Goal: Task Accomplishment & Management: Manage account settings

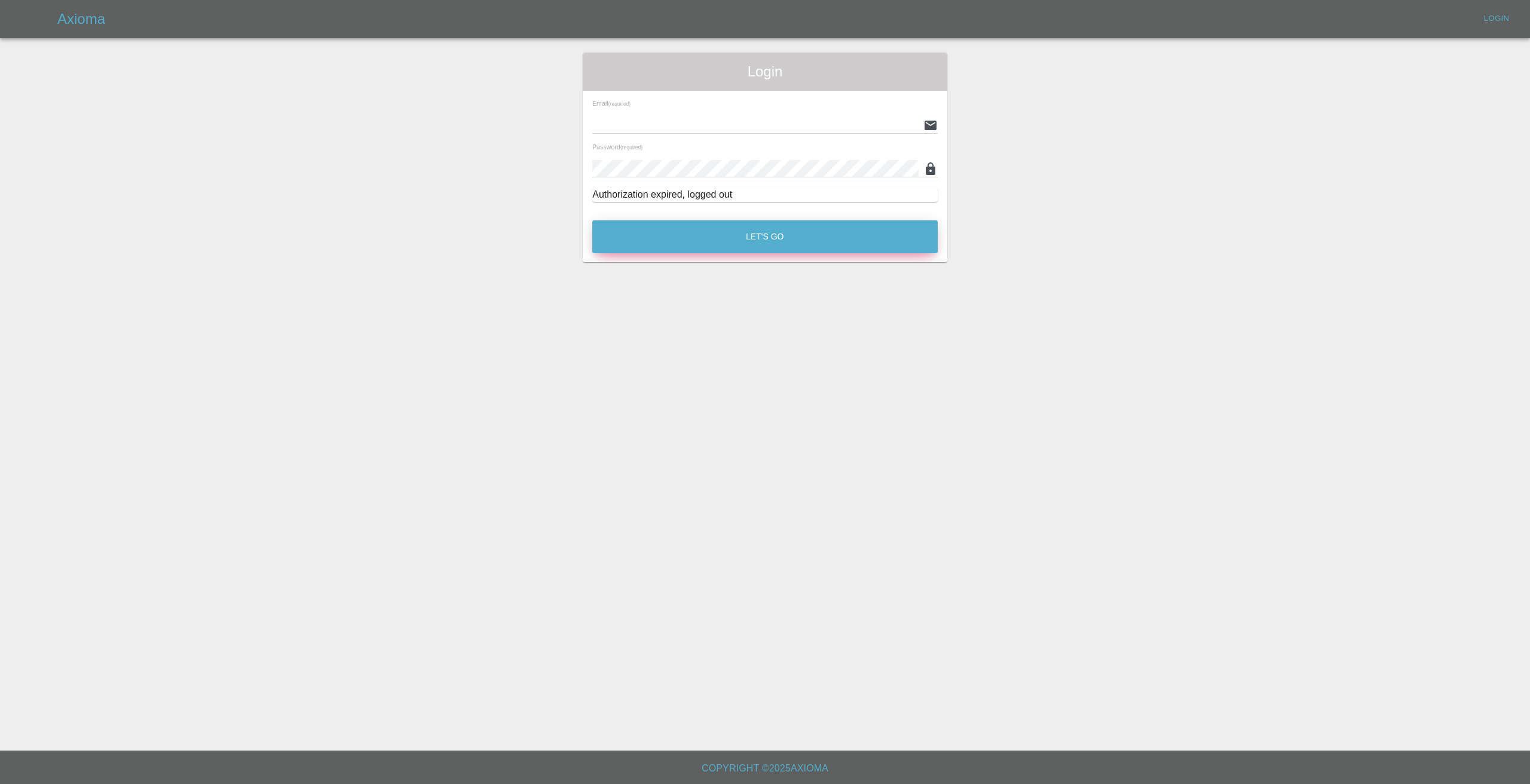
type input "info@spraywaysmartrepairs.co.uk"
click at [822, 232] on button "Let's Go" at bounding box center [764, 236] width 345 height 33
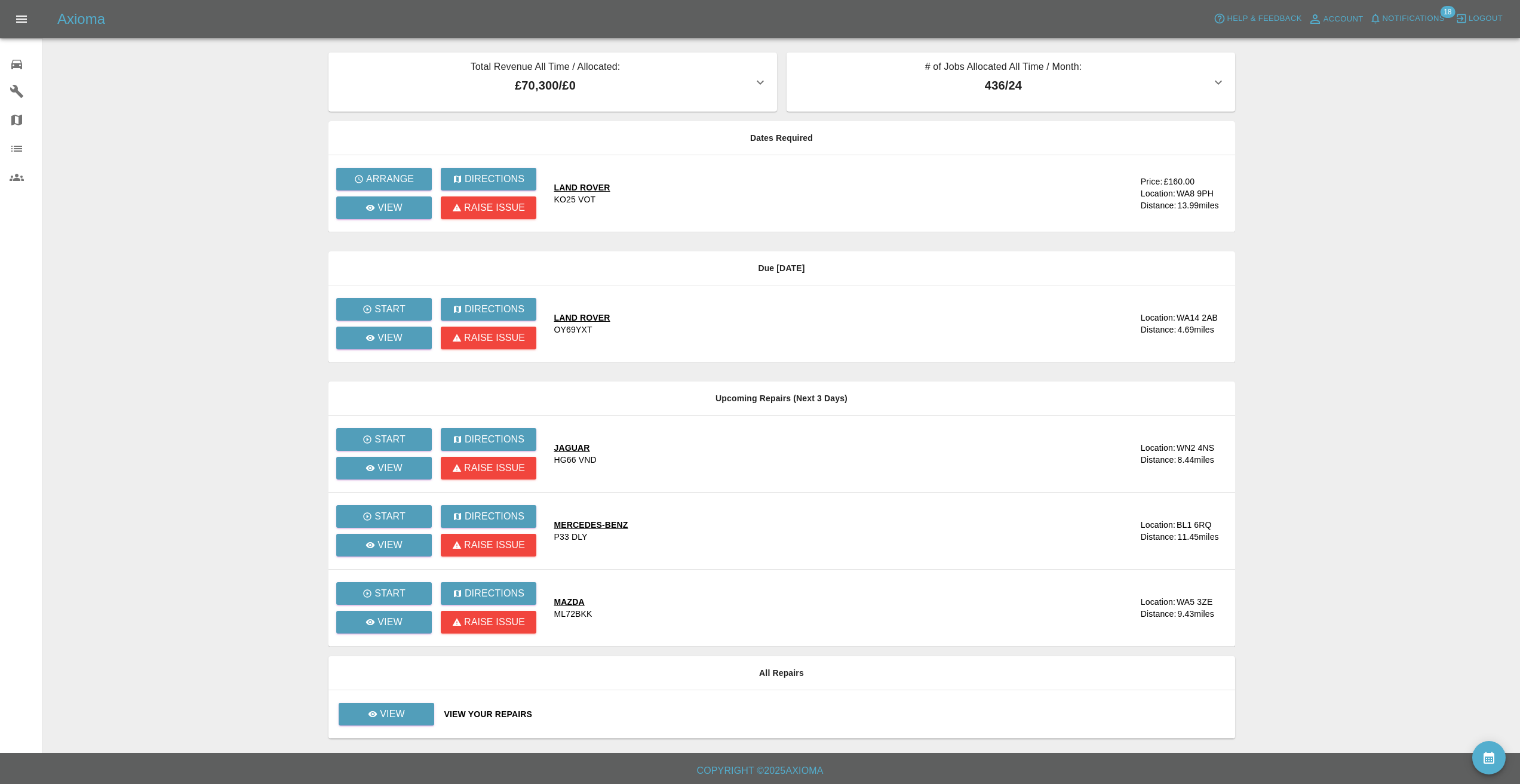
click at [286, 71] on main "Total Revenue All Time / Allocated: £70,300 / £0 Sprayway Smart Repairs NW : £7…" at bounding box center [760, 376] width 1520 height 753
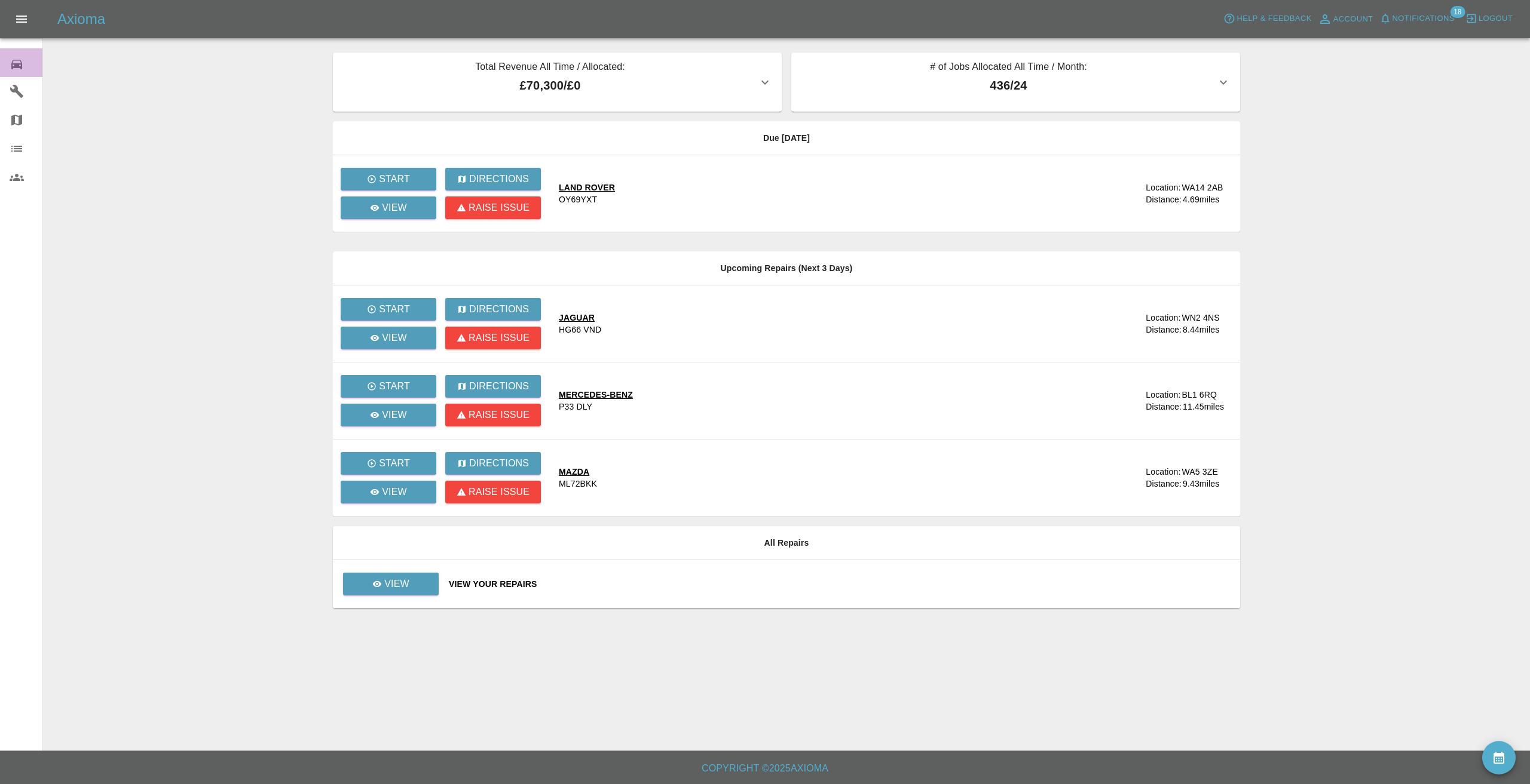
click at [18, 62] on icon at bounding box center [17, 64] width 14 height 14
click at [383, 585] on div "View" at bounding box center [391, 584] width 37 height 14
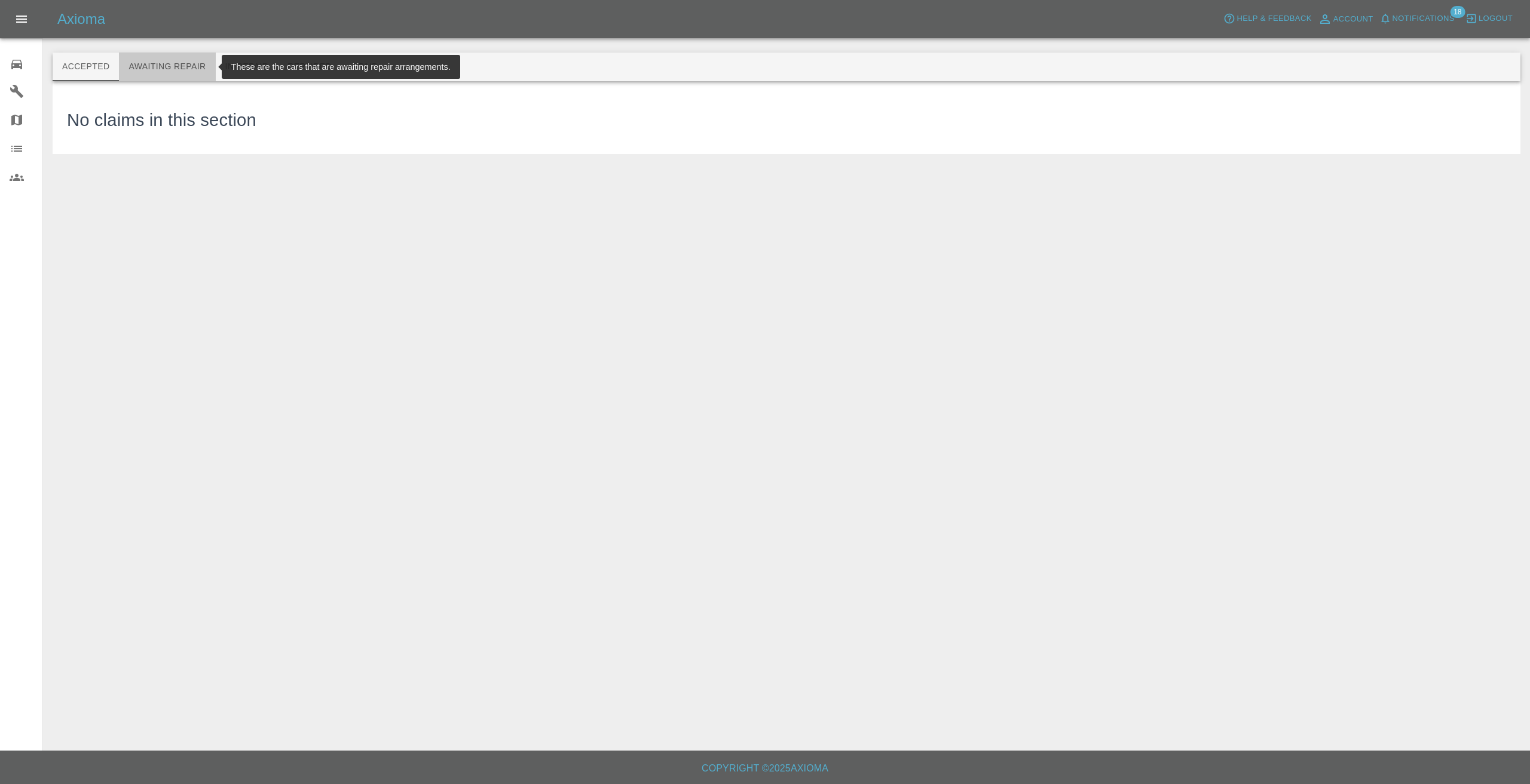
click at [172, 64] on button "Awaiting Repair" at bounding box center [167, 67] width 96 height 29
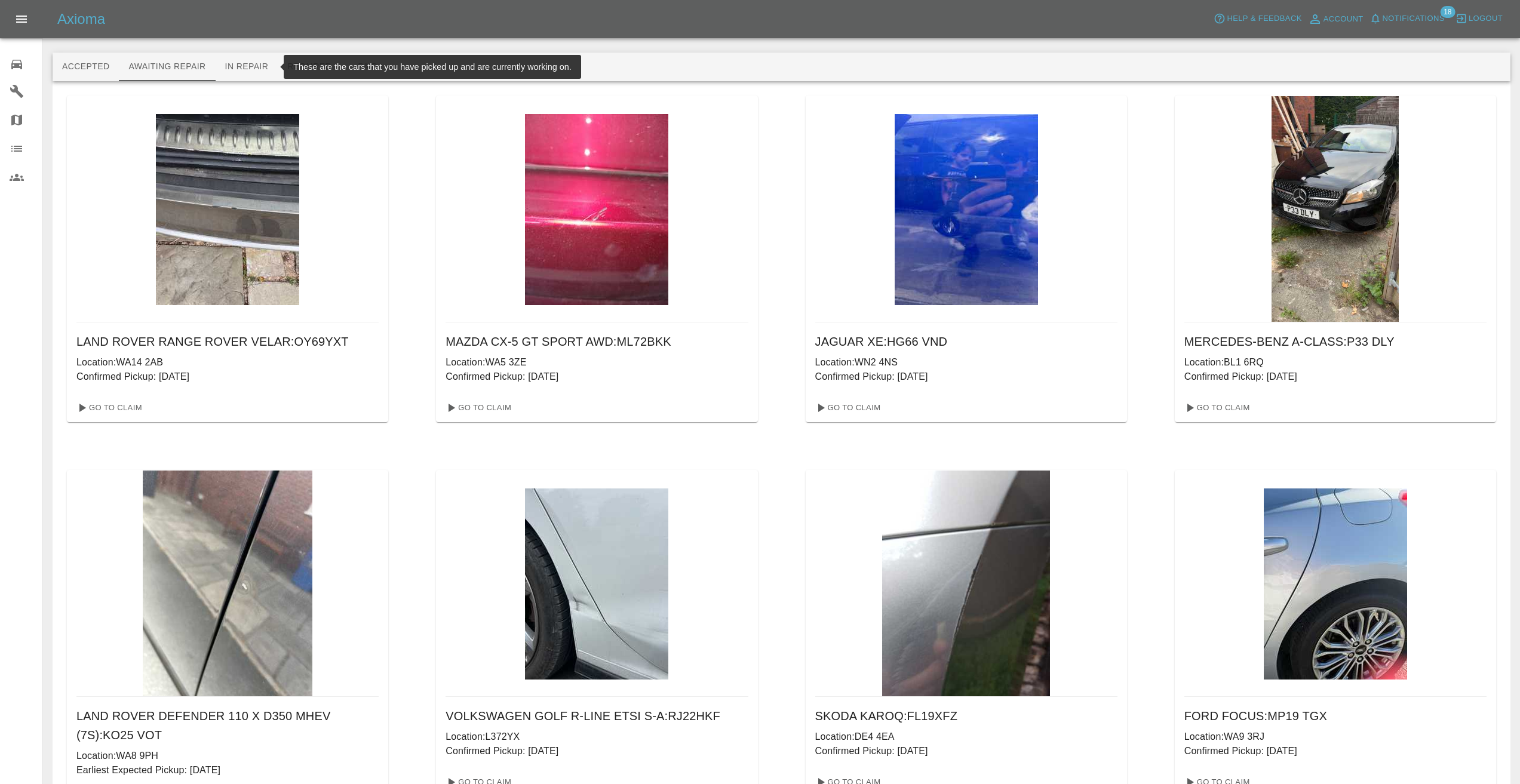
click at [251, 63] on button "In Repair" at bounding box center [247, 67] width 63 height 29
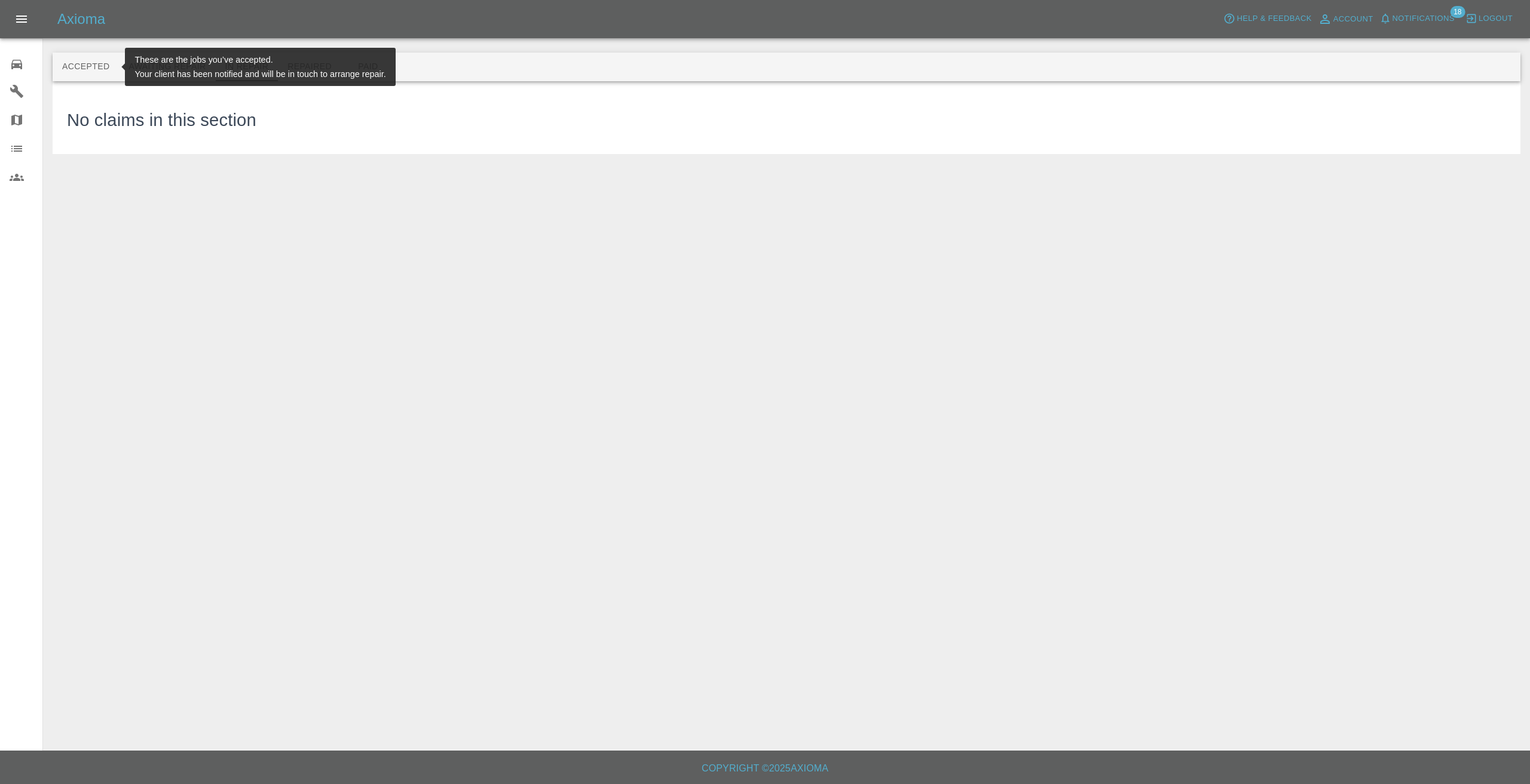
click at [96, 61] on button "Accepted" at bounding box center [86, 67] width 66 height 29
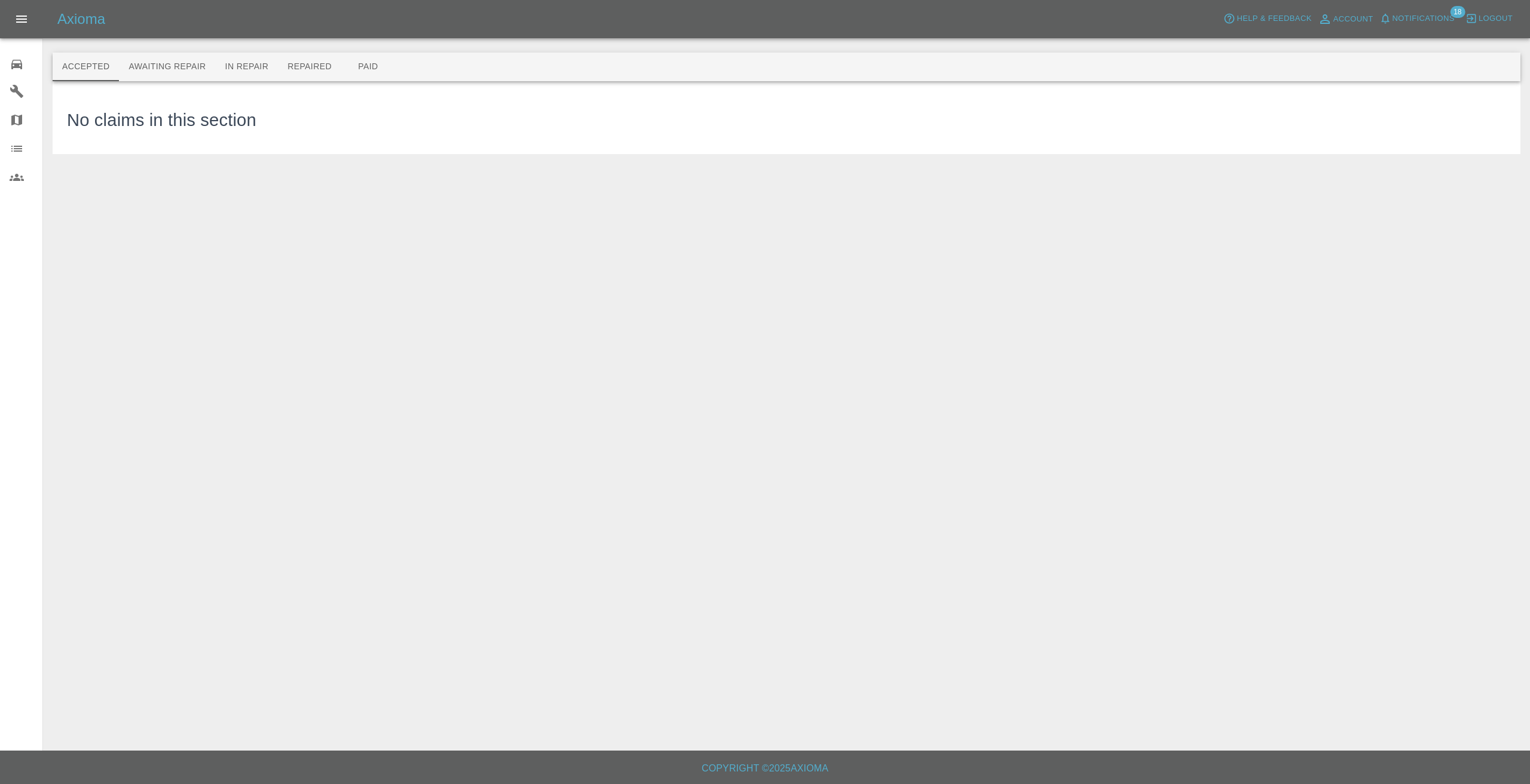
click at [427, 59] on div "Accepted Awaiting Repair In Repair Repaired Paid" at bounding box center [786, 67] width 1468 height 29
click at [247, 61] on button "In Repair" at bounding box center [247, 67] width 63 height 29
click at [157, 63] on button "Awaiting Repair" at bounding box center [167, 67] width 96 height 29
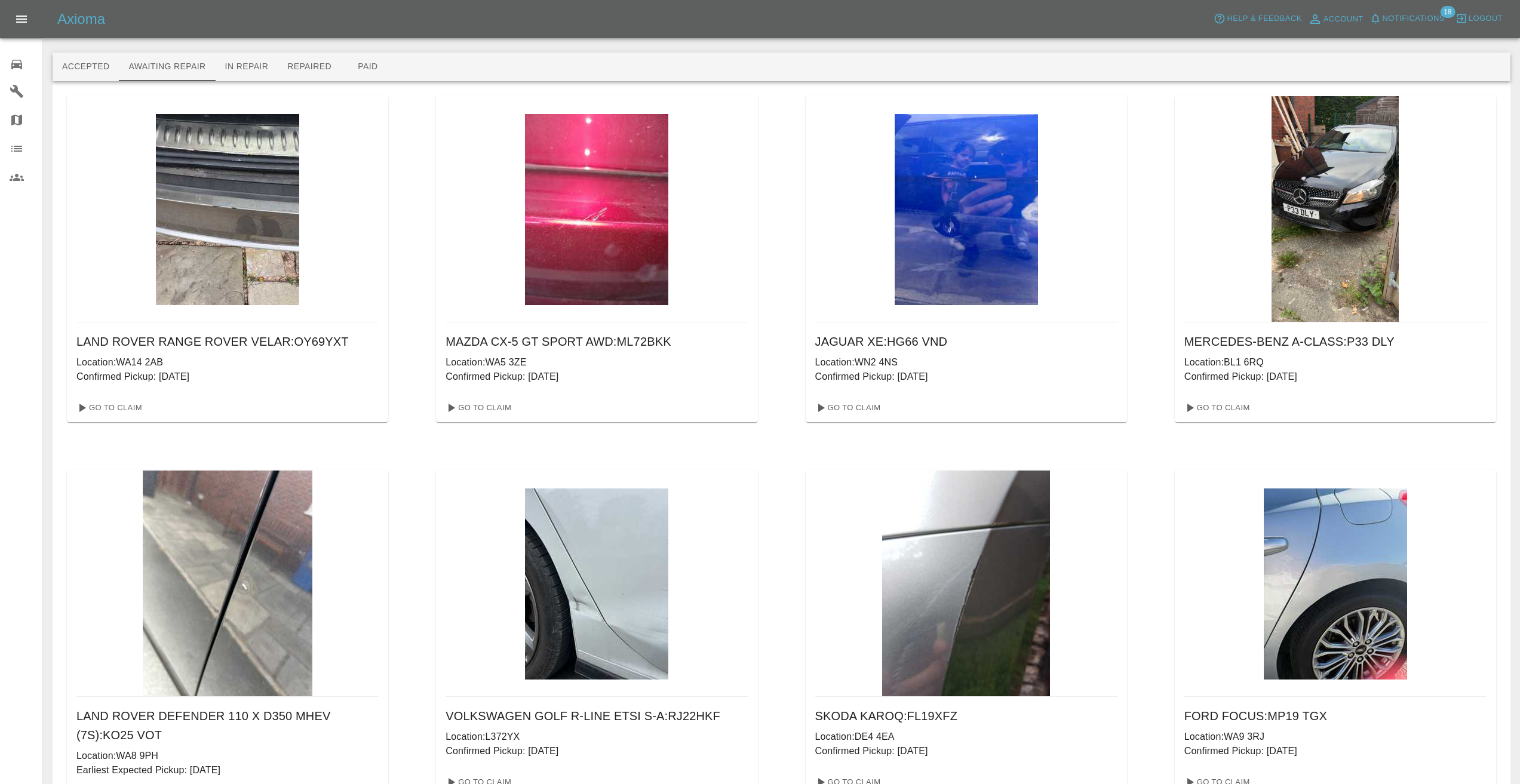
click at [16, 58] on icon at bounding box center [17, 64] width 14 height 14
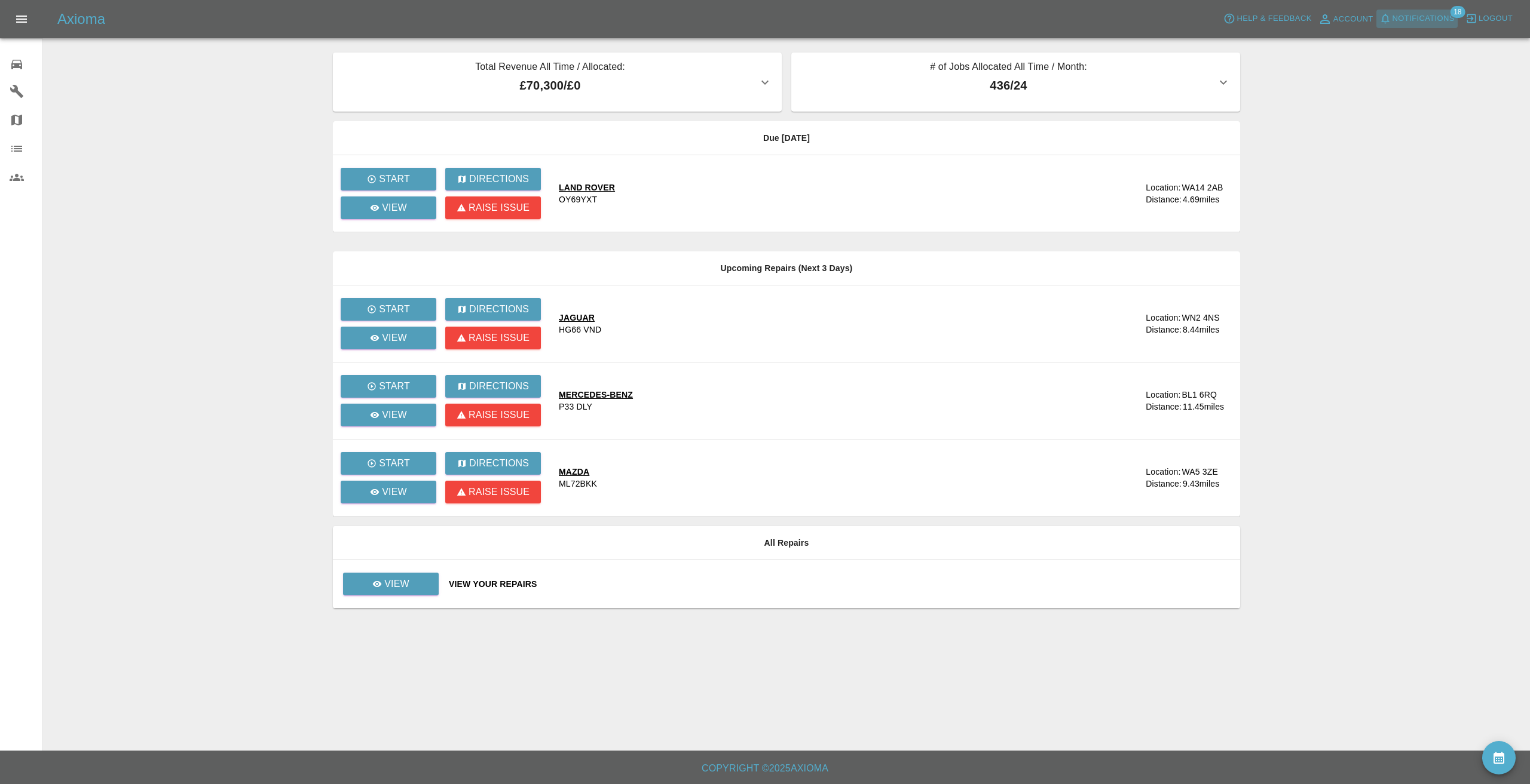
click at [1413, 12] on span "Notifications" at bounding box center [1423, 18] width 62 height 14
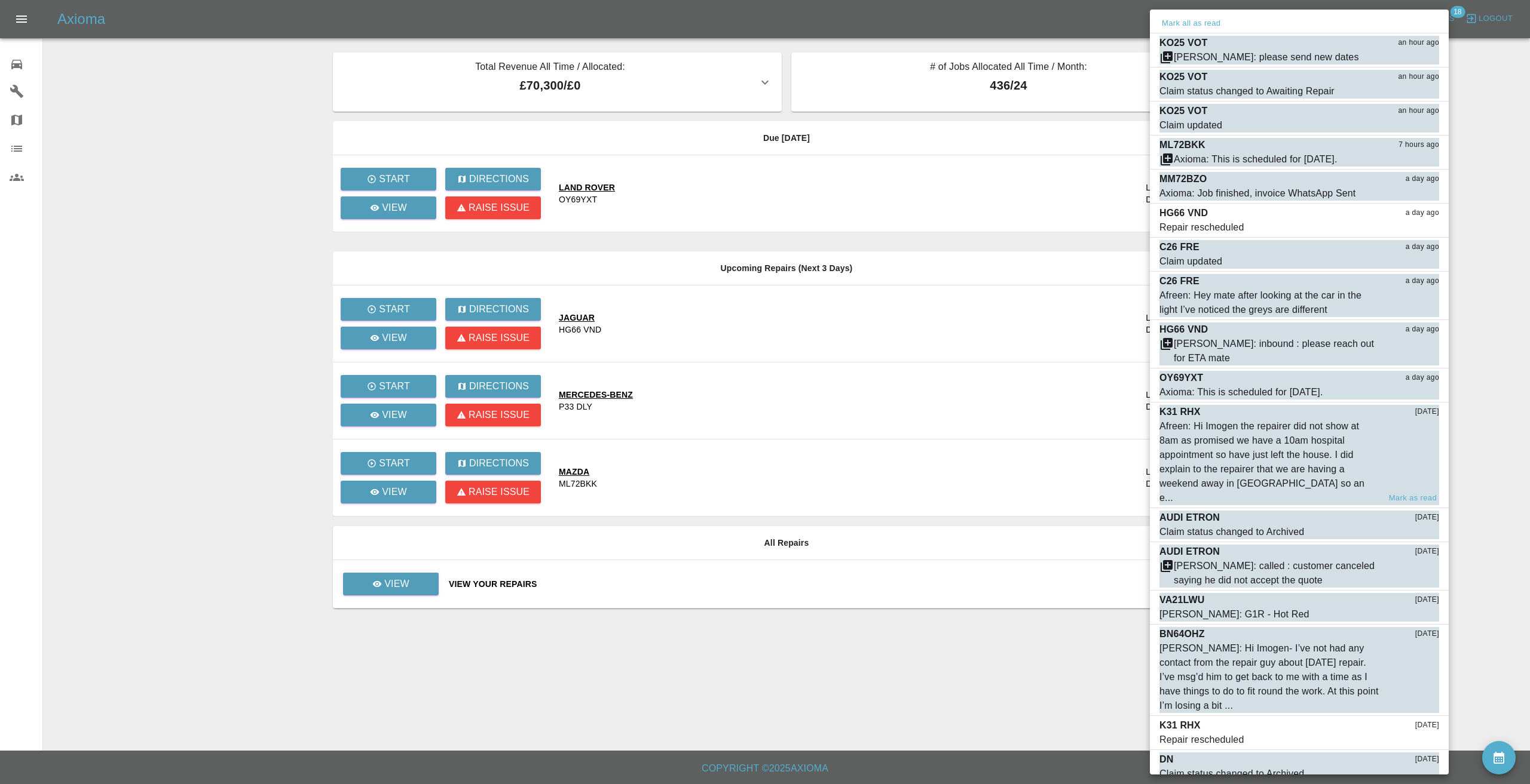
click at [1273, 447] on div "Afreen: Hi Imogen the repairer did not show at 8am as promised we have a 10am h…" at bounding box center [1269, 462] width 220 height 86
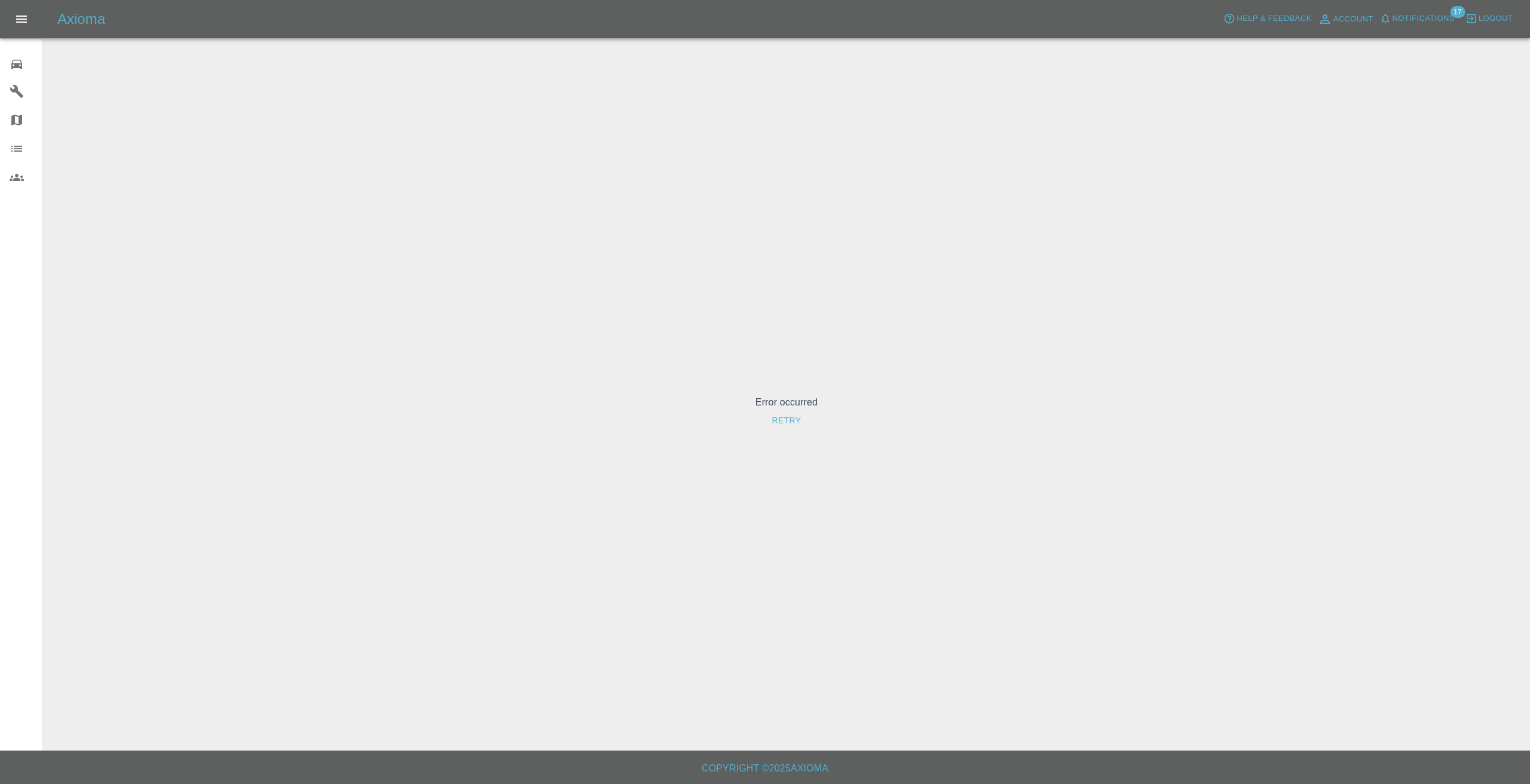
click at [929, 234] on div "Error occurred Retry" at bounding box center [786, 414] width 1468 height 722
click at [1, 64] on link "0 Repair home" at bounding box center [21, 62] width 42 height 29
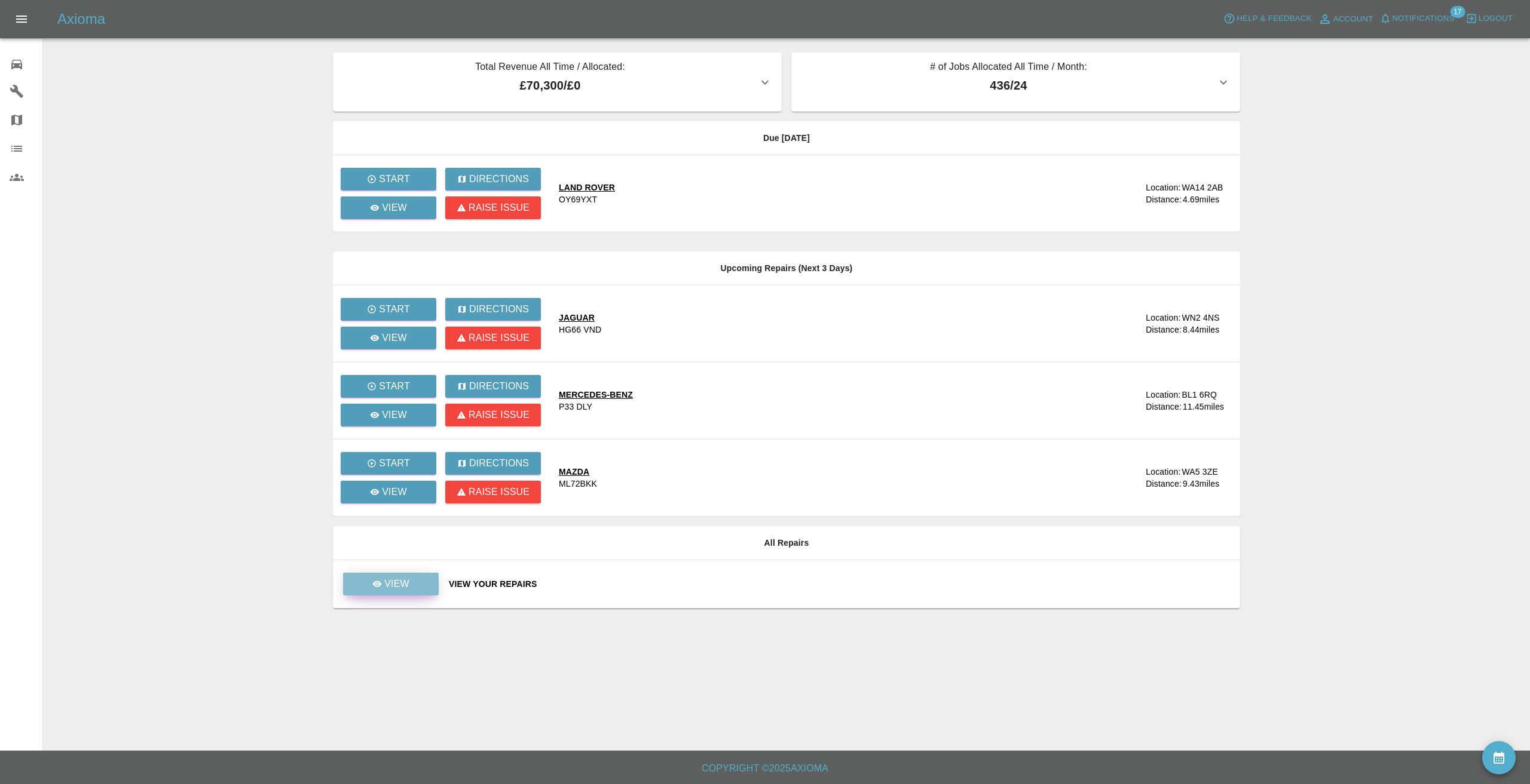
click at [392, 575] on link "View" at bounding box center [391, 584] width 96 height 23
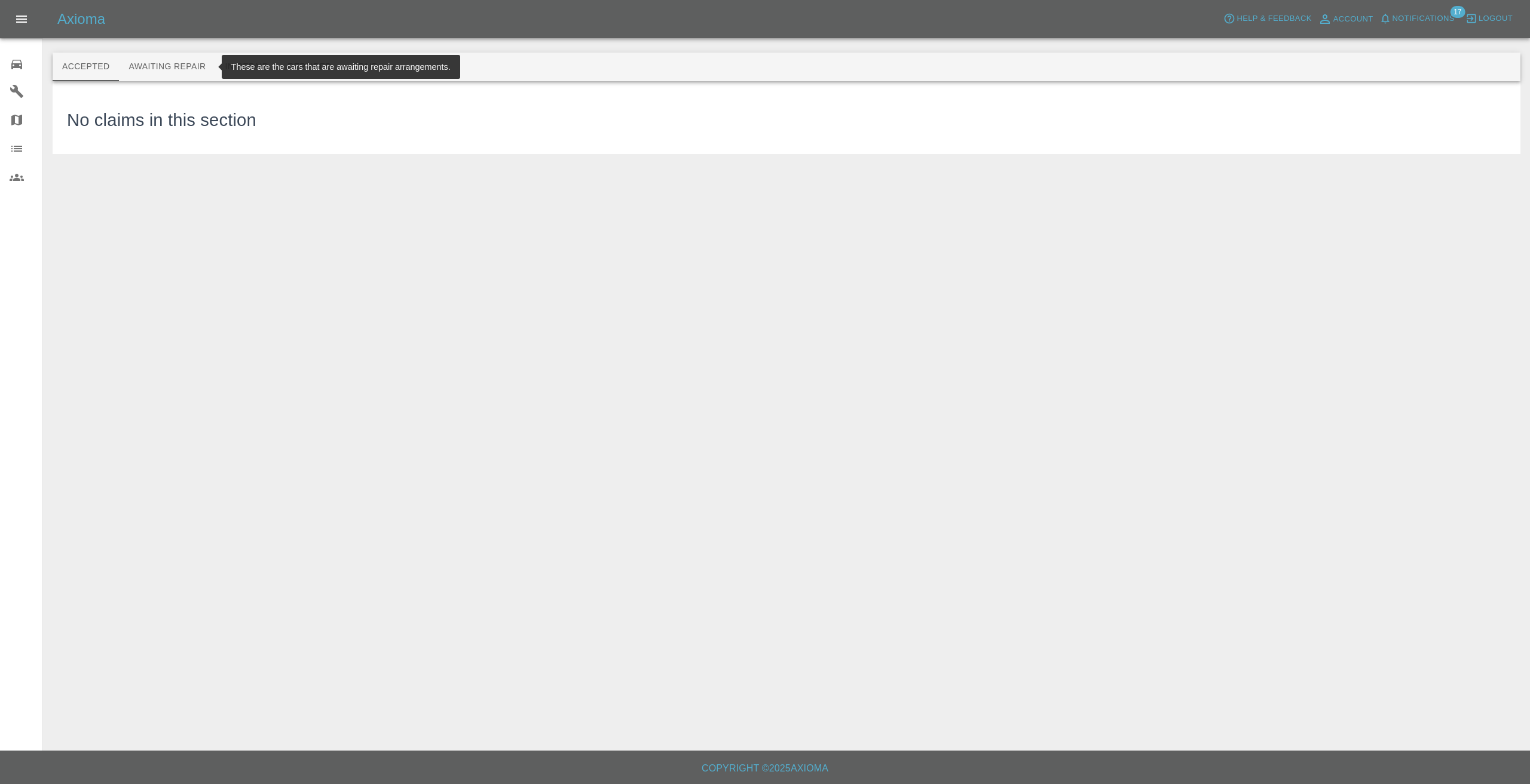
click at [172, 65] on button "Awaiting Repair" at bounding box center [167, 67] width 96 height 29
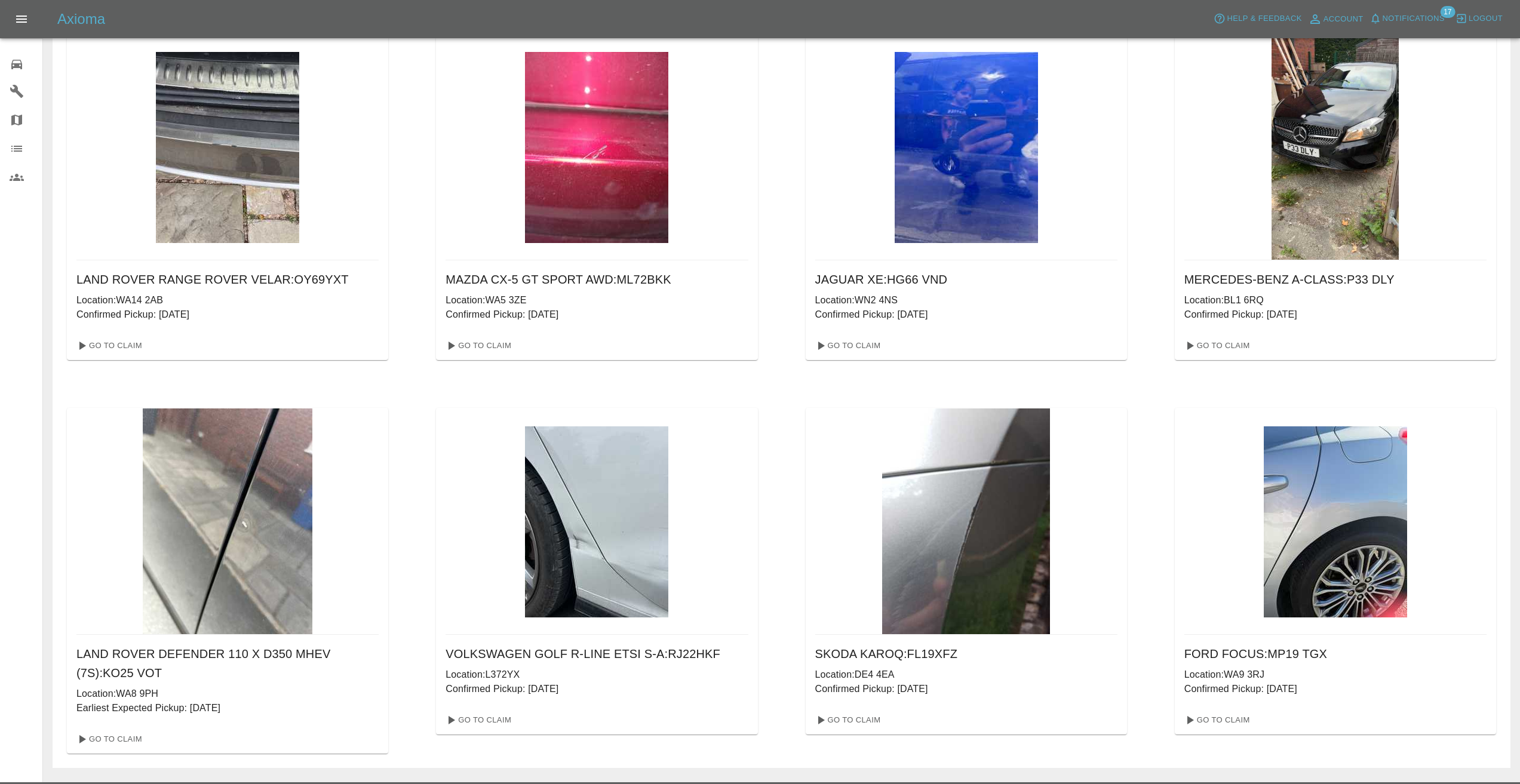
scroll to position [94, 0]
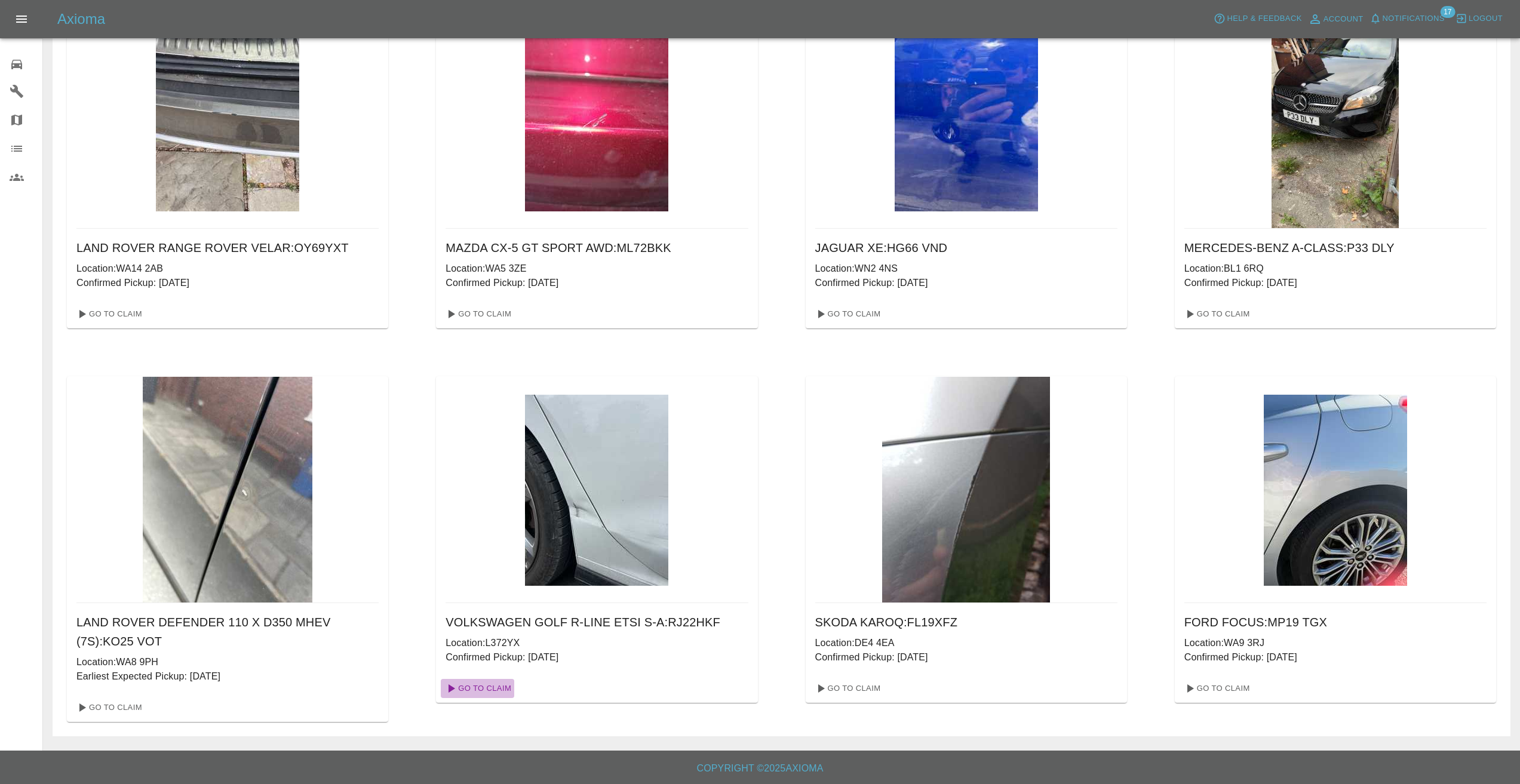
click at [488, 682] on link "Go To Claim" at bounding box center [477, 688] width 73 height 19
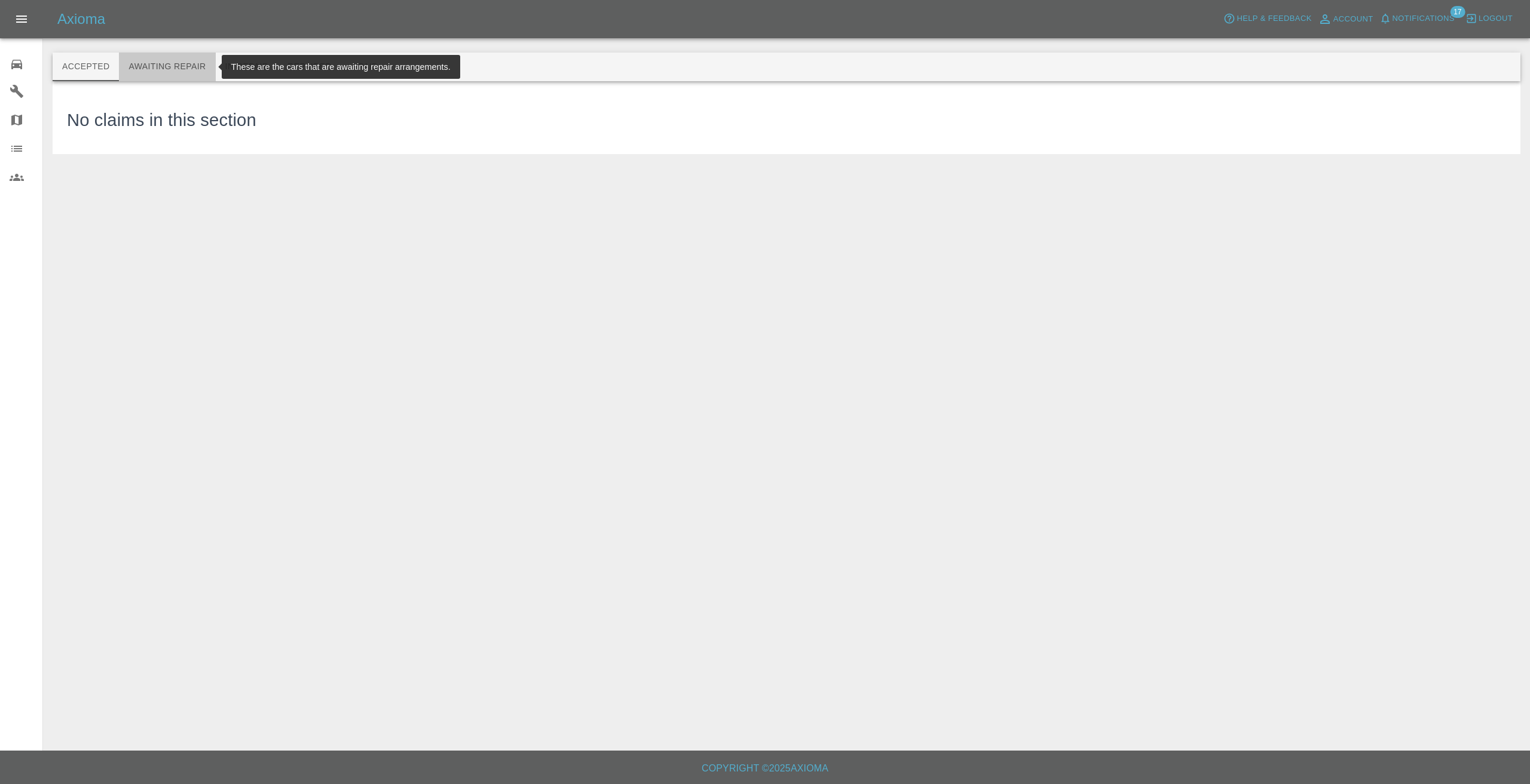
click at [155, 63] on button "Awaiting Repair" at bounding box center [167, 67] width 96 height 29
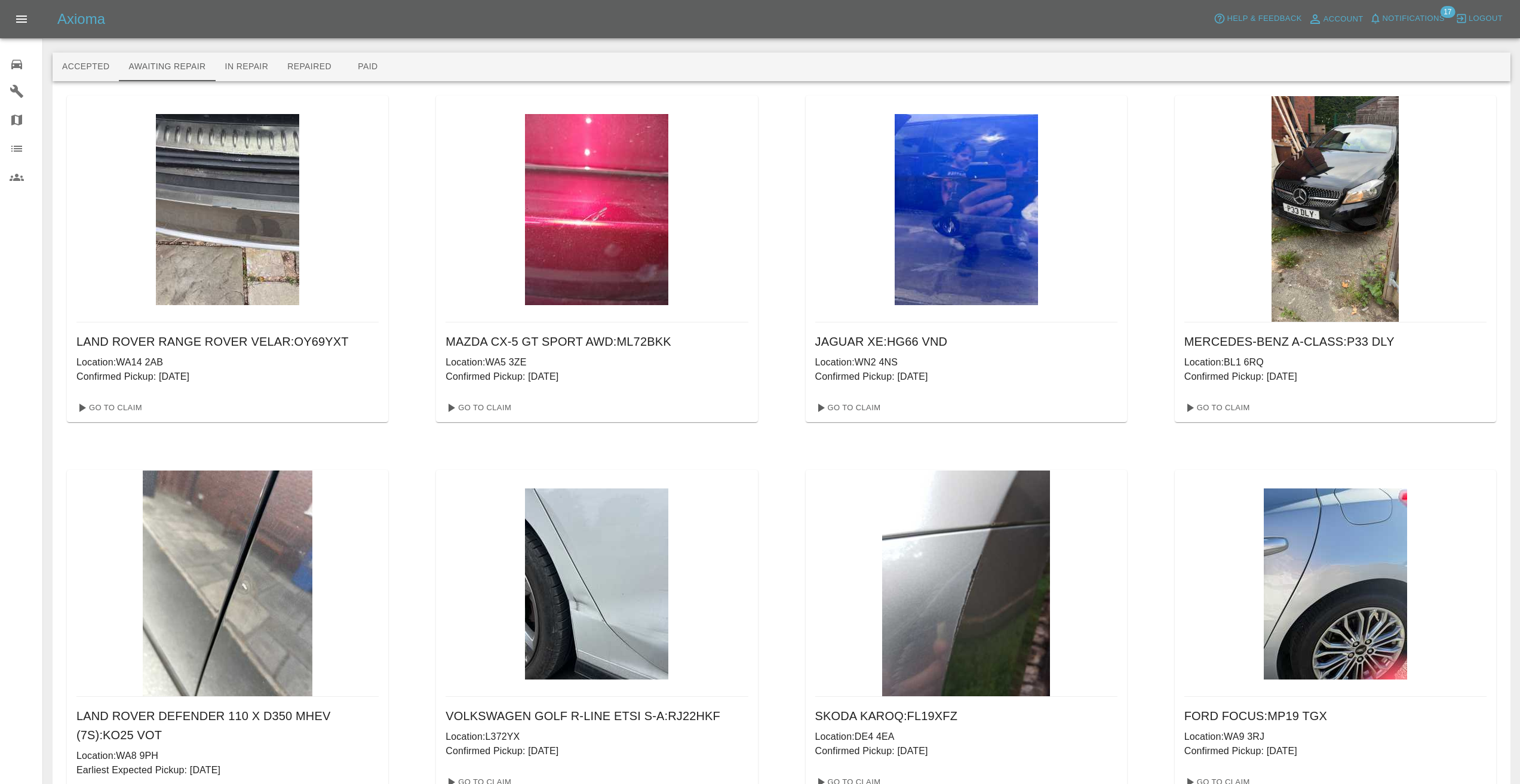
click at [593, 61] on div "Accepted Awaiting Repair In Repair Repaired Paid" at bounding box center [781, 67] width 1458 height 29
click at [407, 60] on div "Accepted Awaiting Repair In Repair Repaired Paid" at bounding box center [781, 67] width 1458 height 29
click at [411, 59] on div "Accepted Awaiting Repair In Repair Repaired Paid" at bounding box center [781, 67] width 1458 height 29
